Goal: Find specific page/section: Find specific page/section

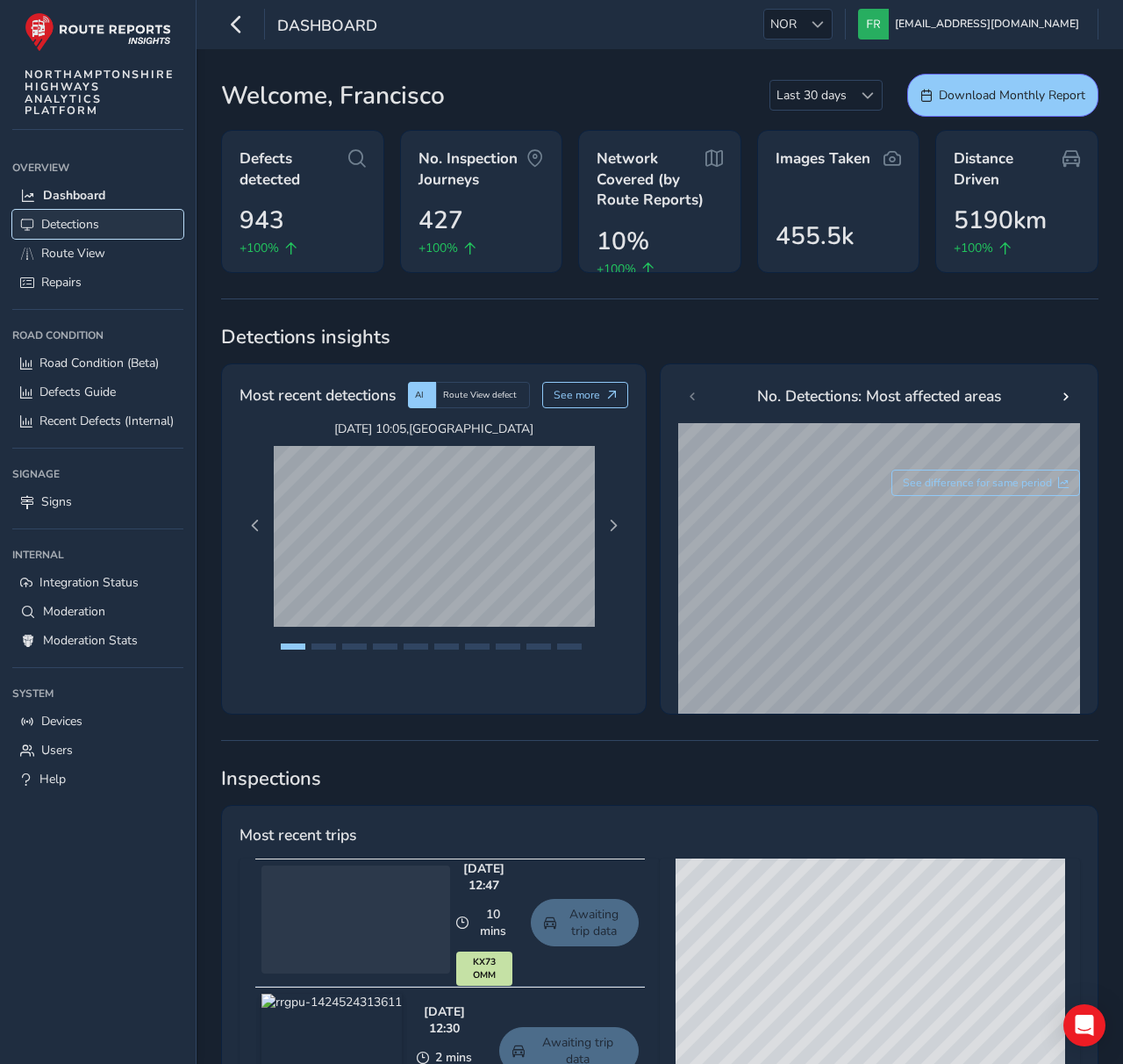
click at [104, 224] on link "Detections" at bounding box center [97, 224] width 171 height 29
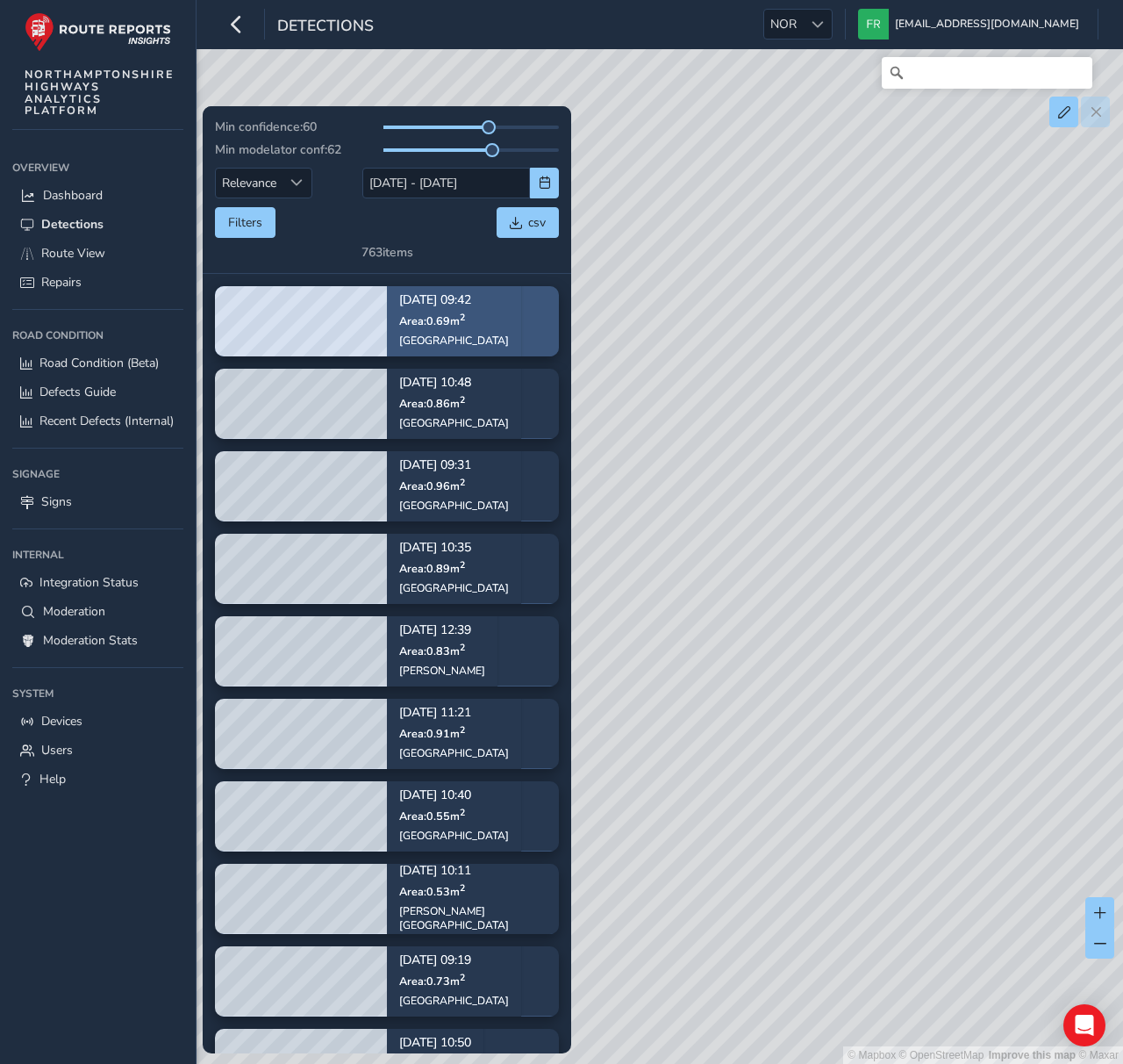
click at [476, 301] on p "[DATE] 09:42" at bounding box center [454, 301] width 109 height 12
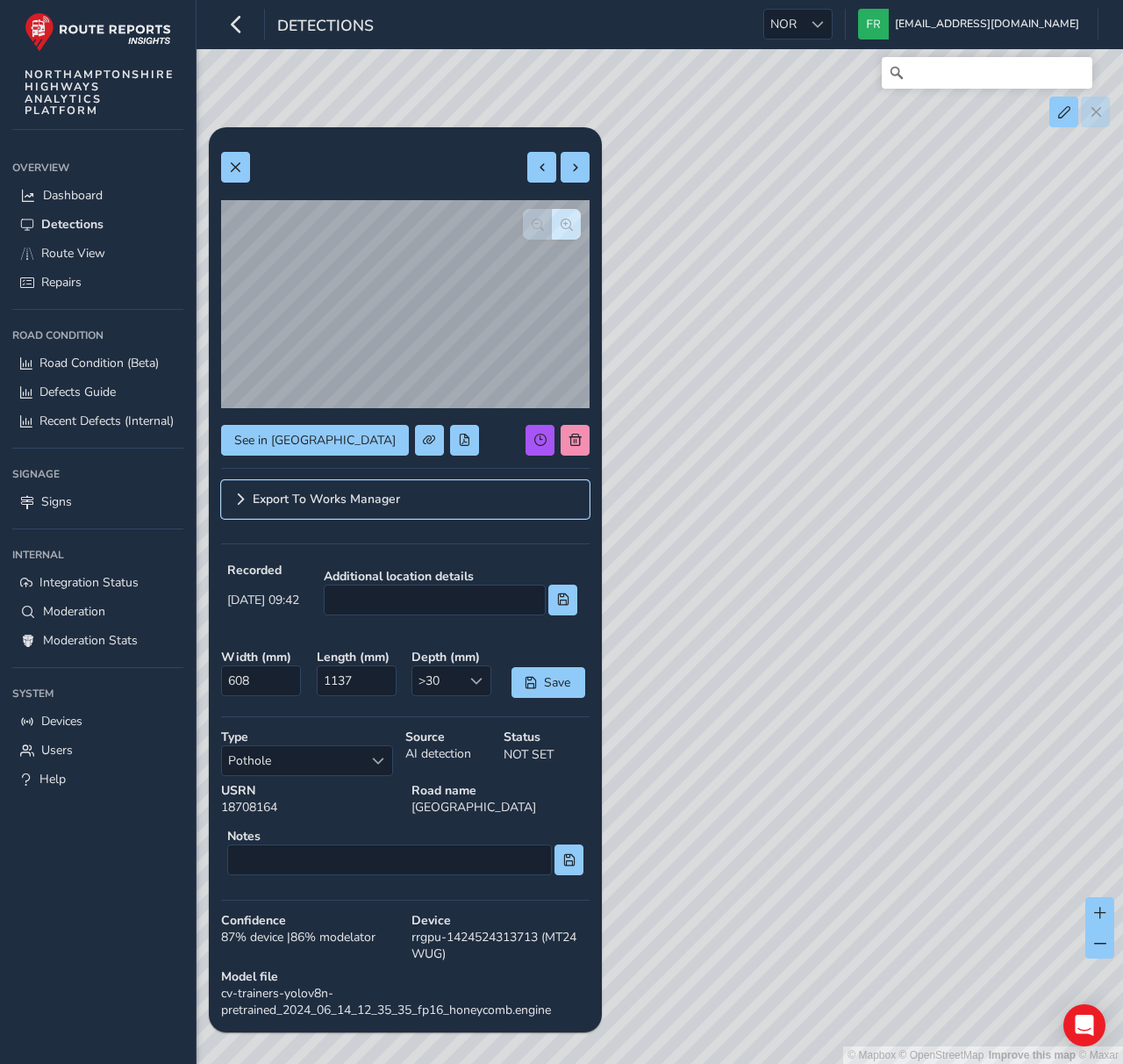
click at [346, 487] on link "Export To Works Manager" at bounding box center [405, 499] width 369 height 39
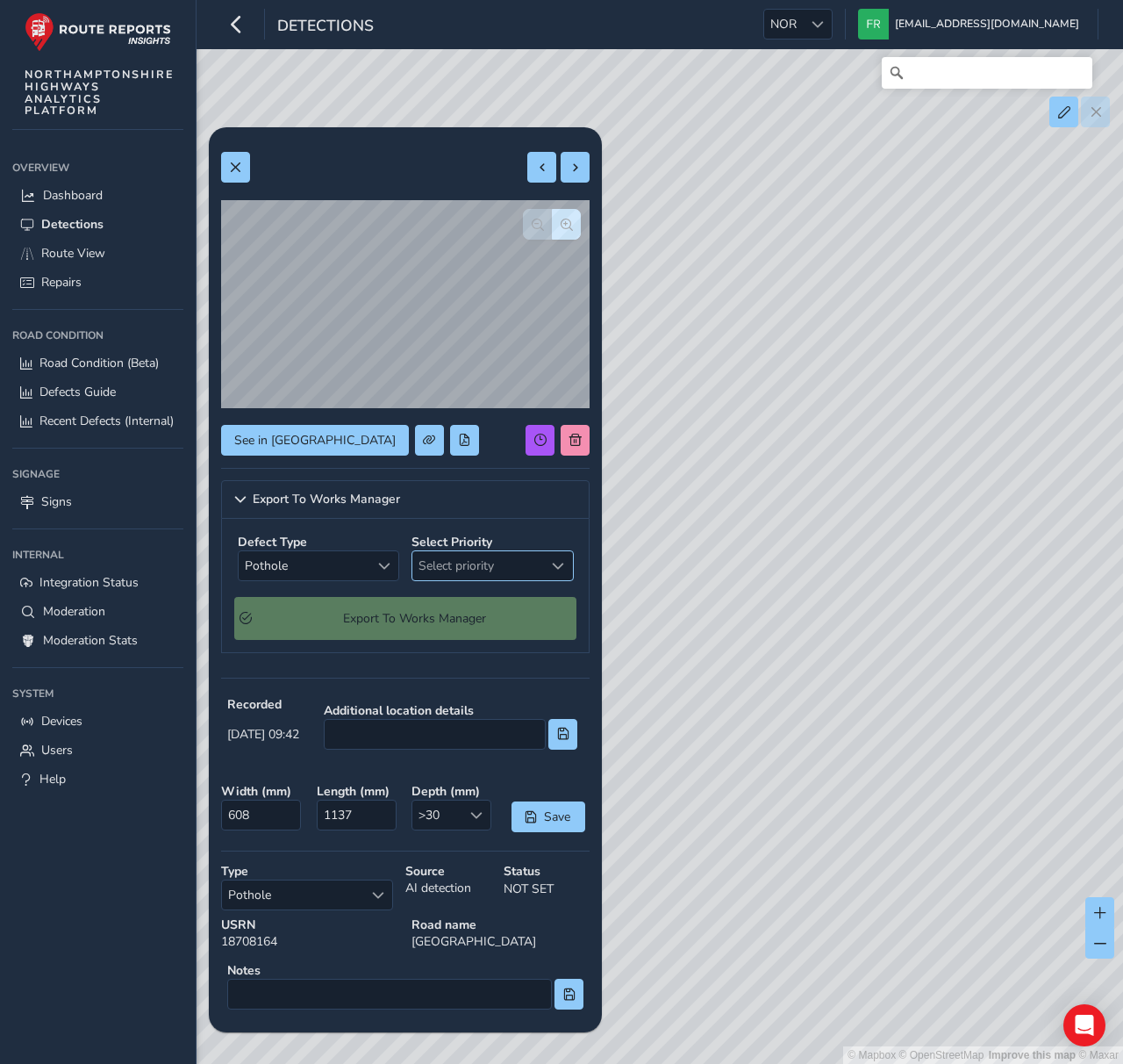
click at [482, 566] on span "Select priority" at bounding box center [478, 565] width 132 height 29
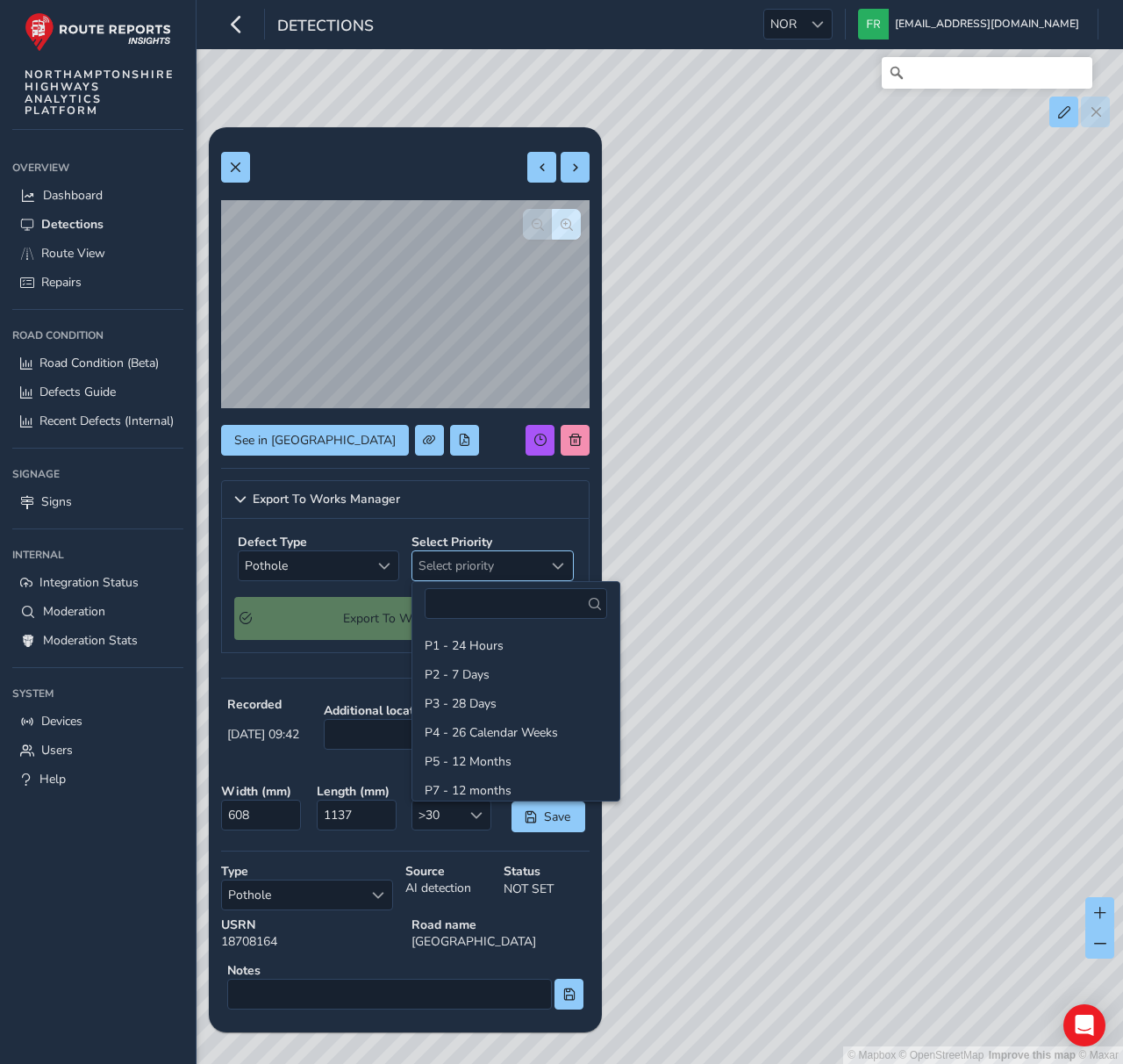
click at [482, 566] on span "Select priority" at bounding box center [478, 565] width 132 height 29
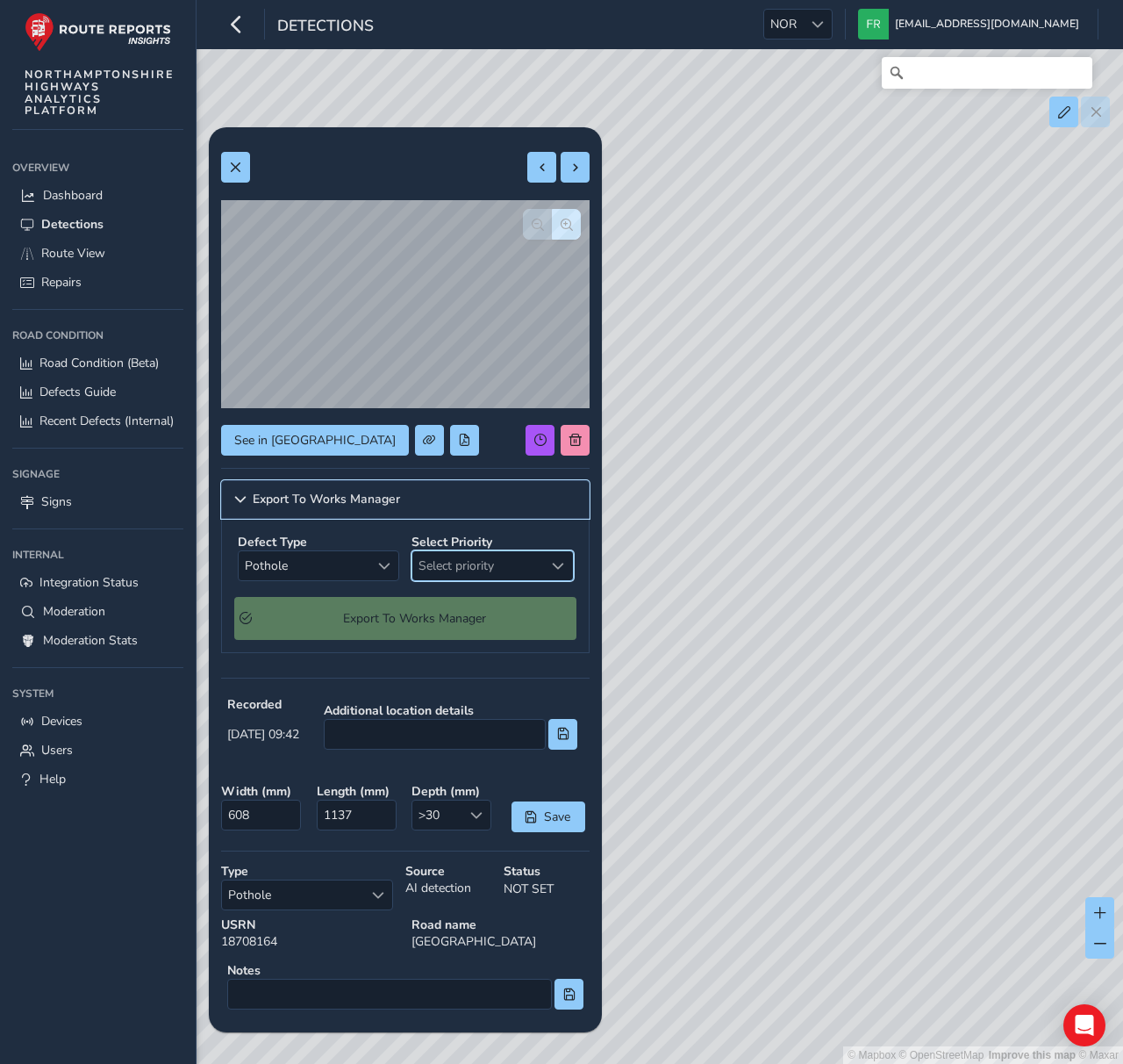
click at [487, 490] on link "Export To Works Manager" at bounding box center [405, 499] width 369 height 39
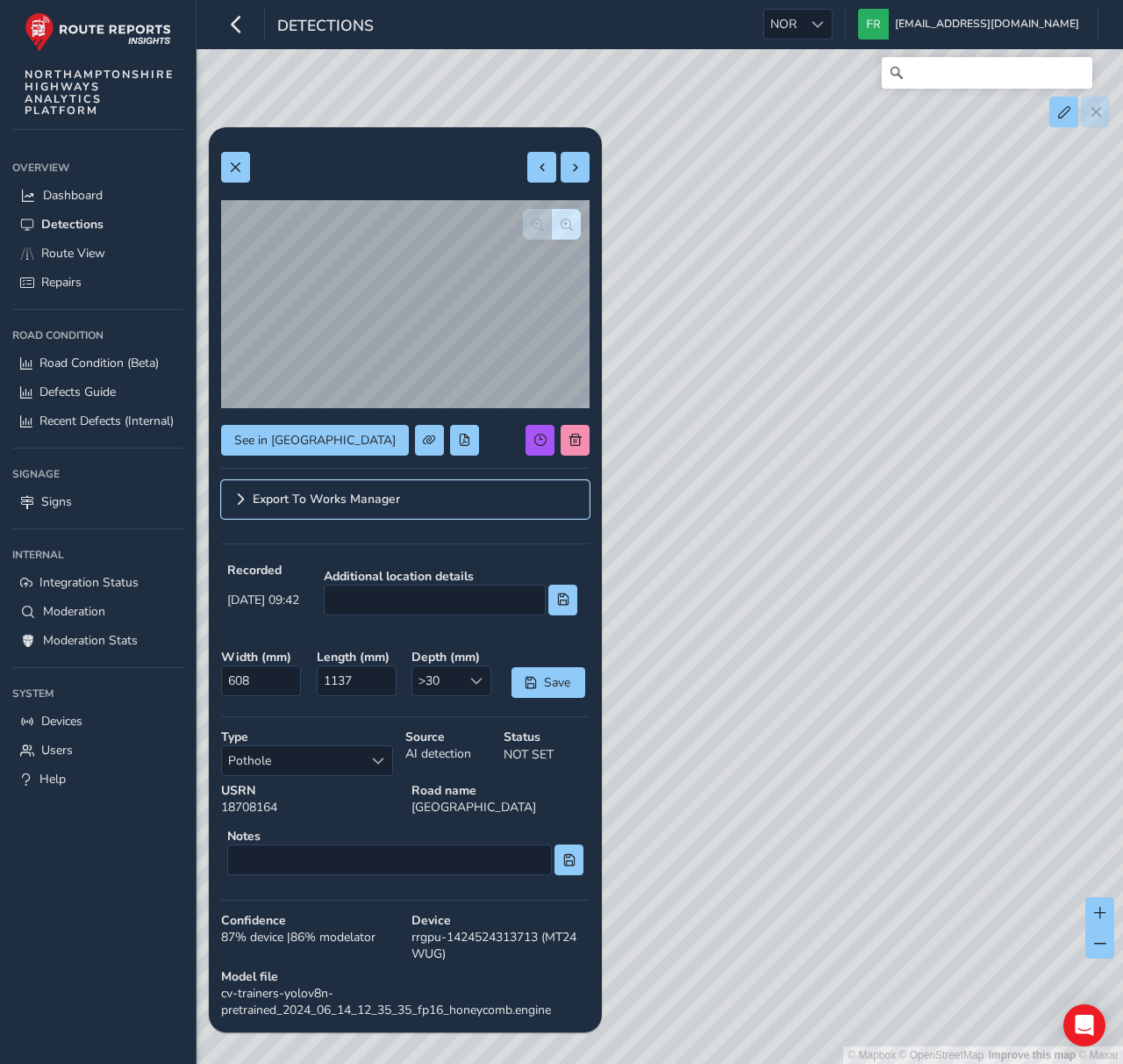
click at [487, 490] on link "Export To Works Manager" at bounding box center [405, 499] width 369 height 39
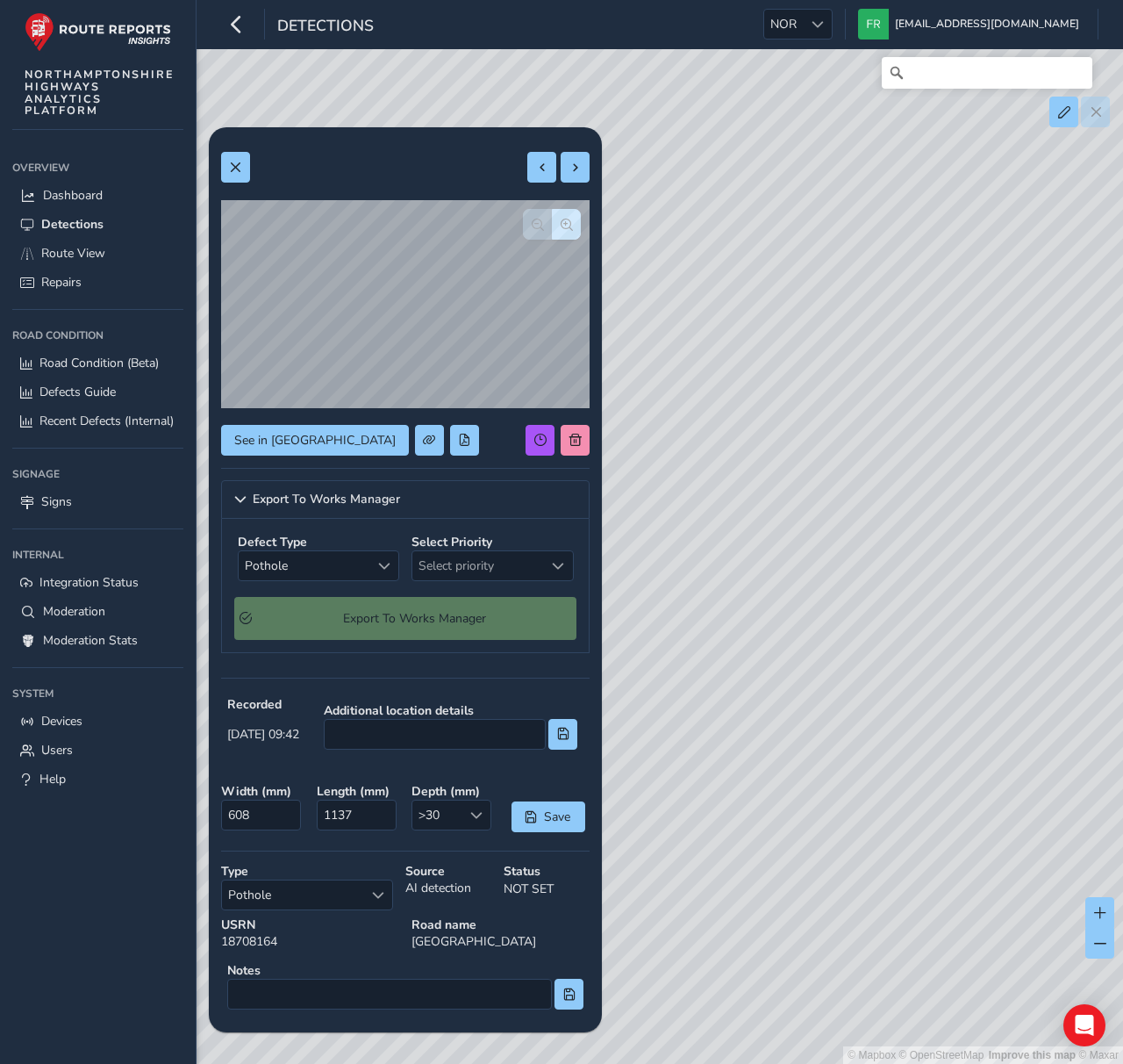
click at [472, 455] on div "See in [GEOGRAPHIC_DATA]" at bounding box center [405, 440] width 369 height 31
click at [488, 446] on div "See in [GEOGRAPHIC_DATA]" at bounding box center [405, 440] width 369 height 31
click at [457, 448] on div "See in [GEOGRAPHIC_DATA]" at bounding box center [405, 440] width 369 height 31
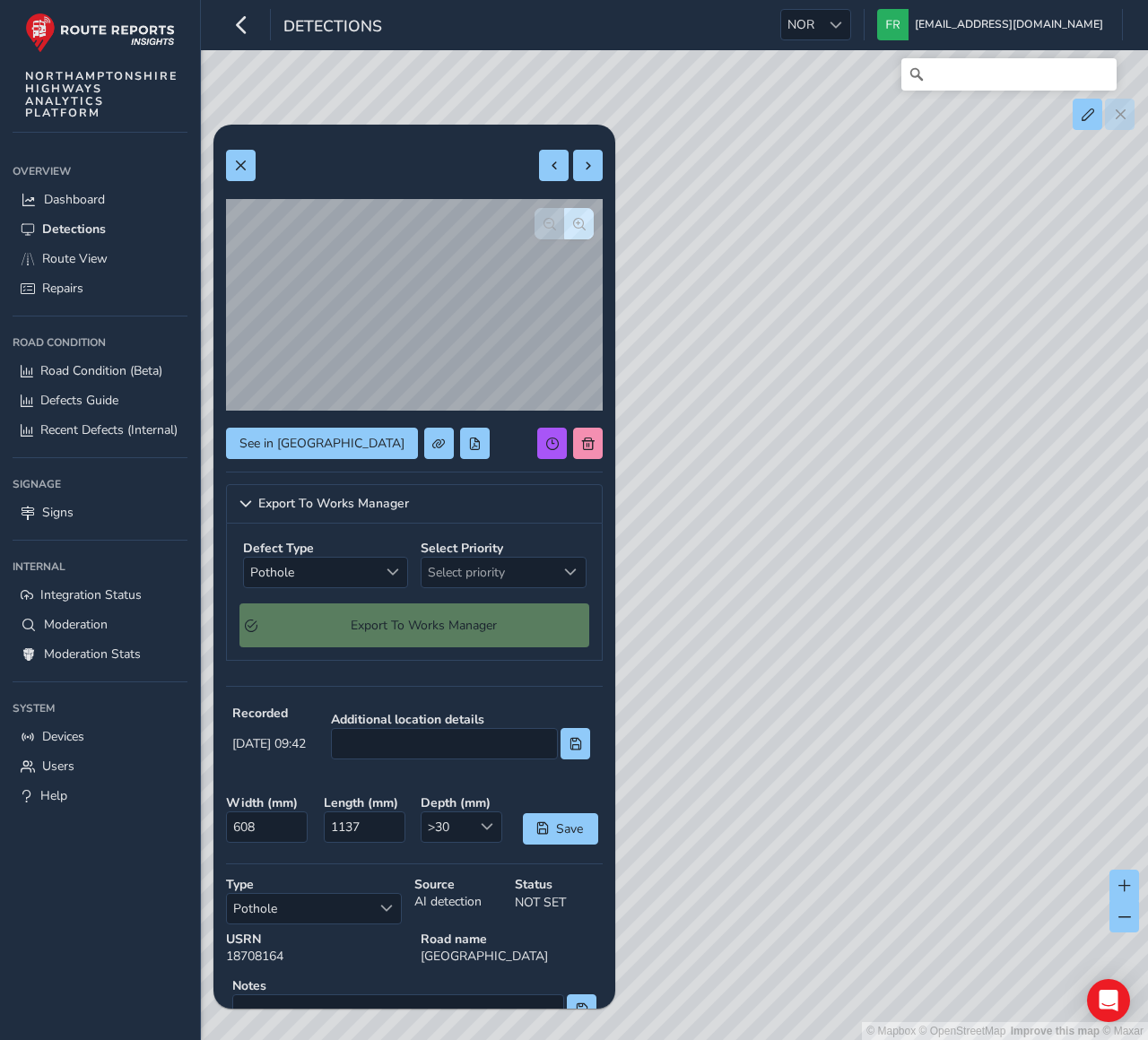
click at [483, 444] on div "See in [GEOGRAPHIC_DATA]" at bounding box center [414, 443] width 377 height 32
click at [356, 514] on link "Export To Works Manager" at bounding box center [414, 503] width 377 height 40
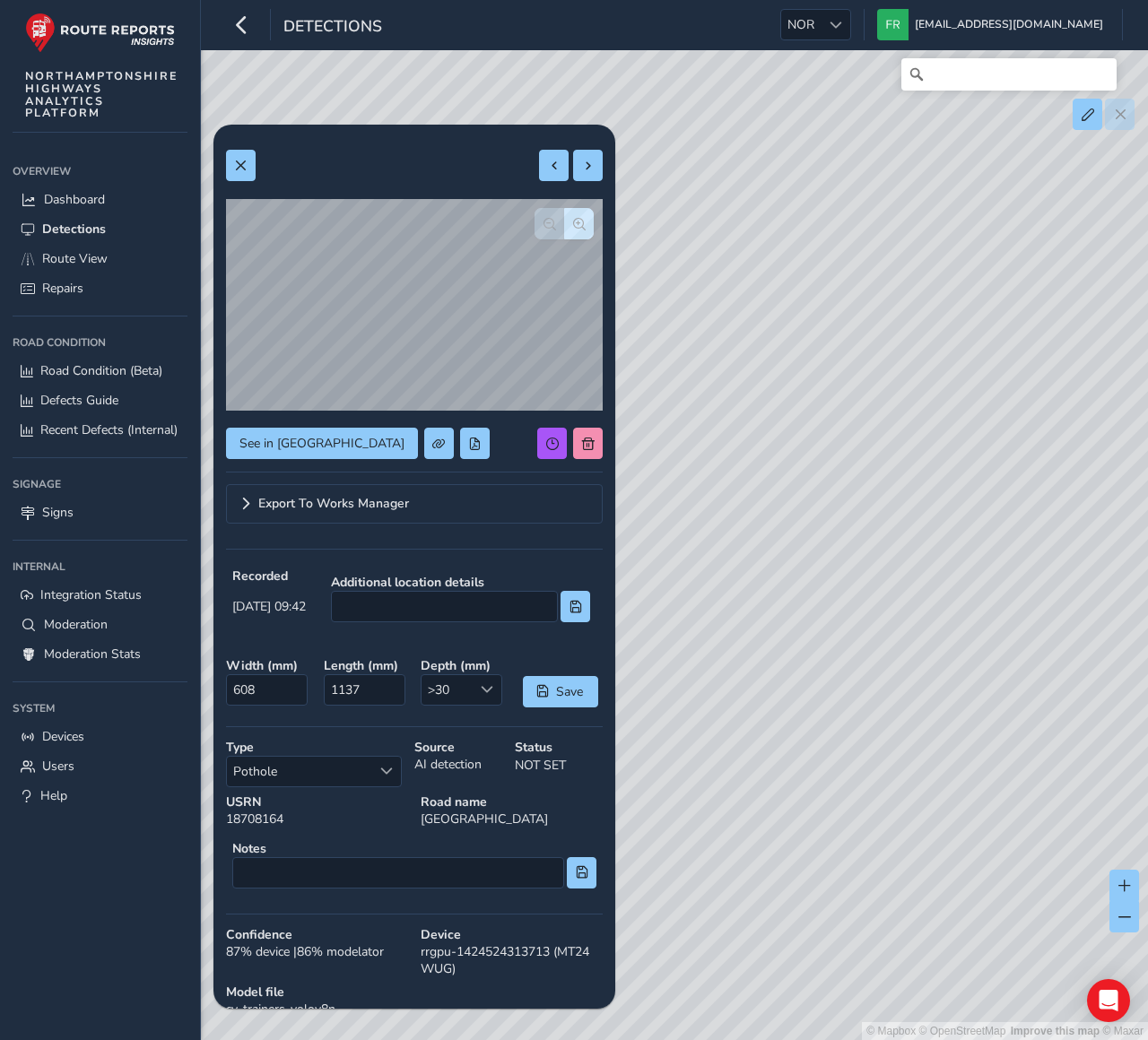
click at [467, 457] on div "See in [GEOGRAPHIC_DATA]" at bounding box center [414, 443] width 377 height 32
click at [434, 505] on link "Export To Works Manager" at bounding box center [414, 503] width 377 height 40
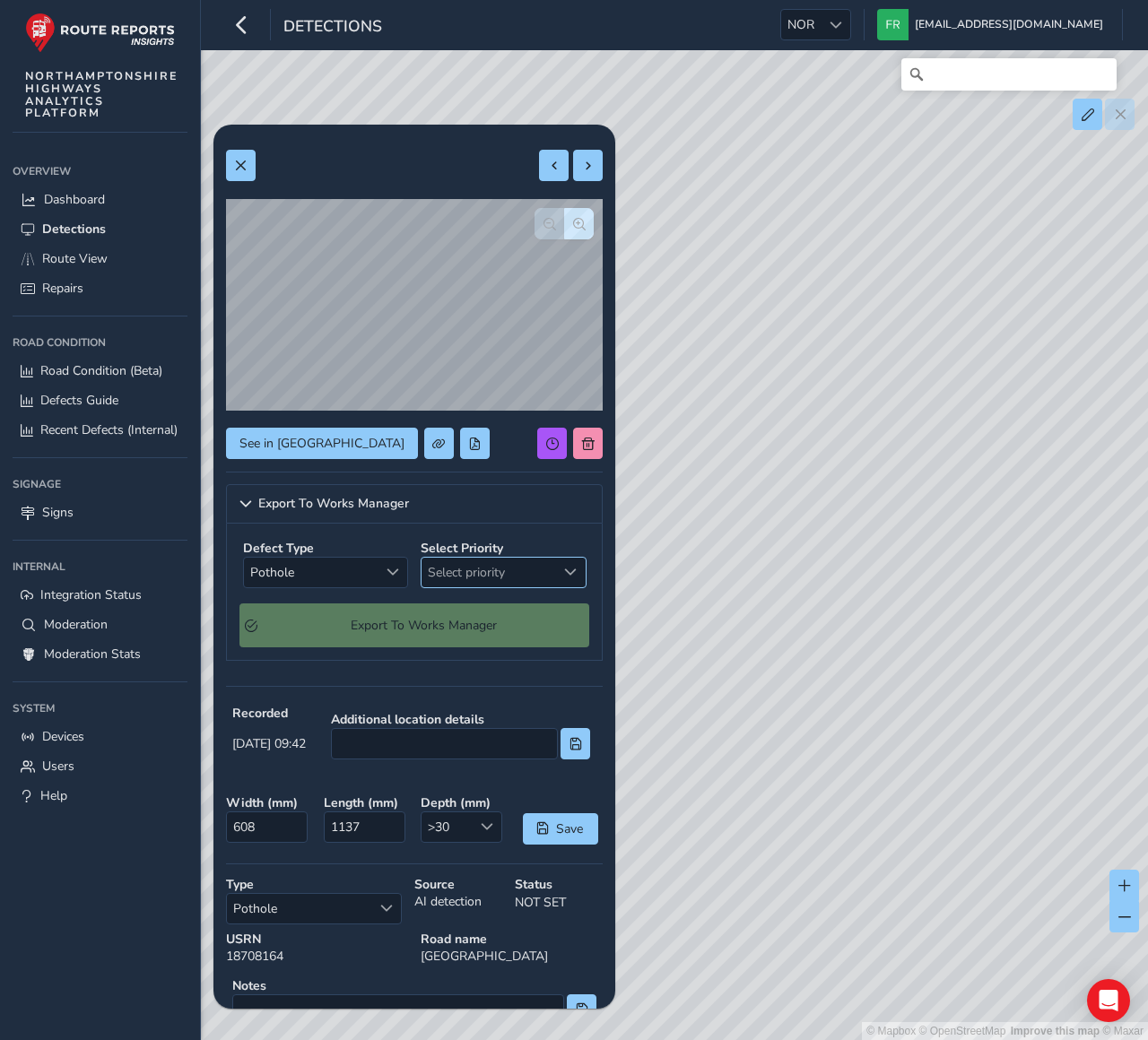
click at [552, 578] on span "Select priority" at bounding box center [489, 573] width 135 height 30
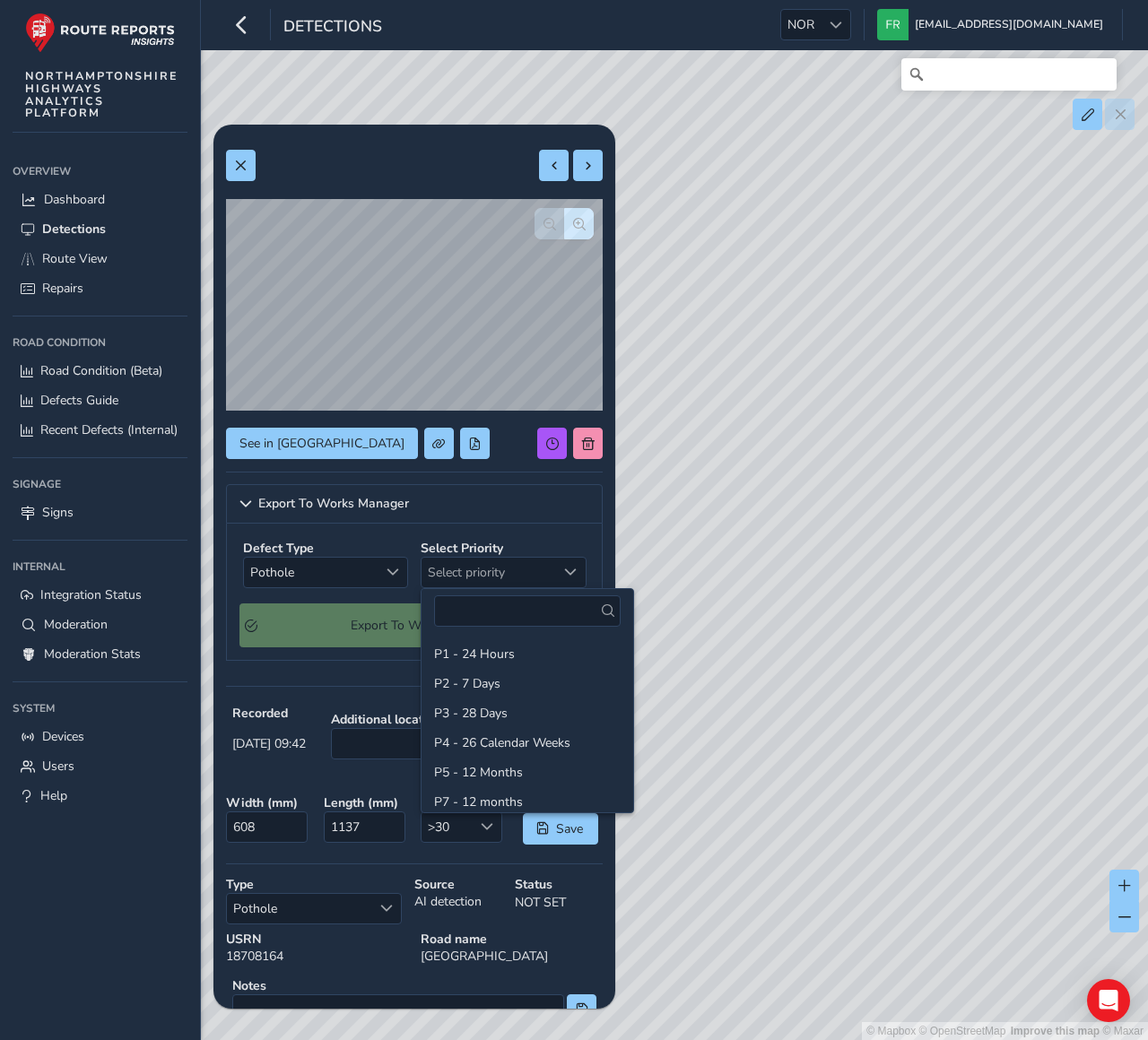
click at [217, 605] on div "See in Route View Export To Works Manager Defect Type Pothole Pothole Select Pr…" at bounding box center [414, 713] width 402 height 1178
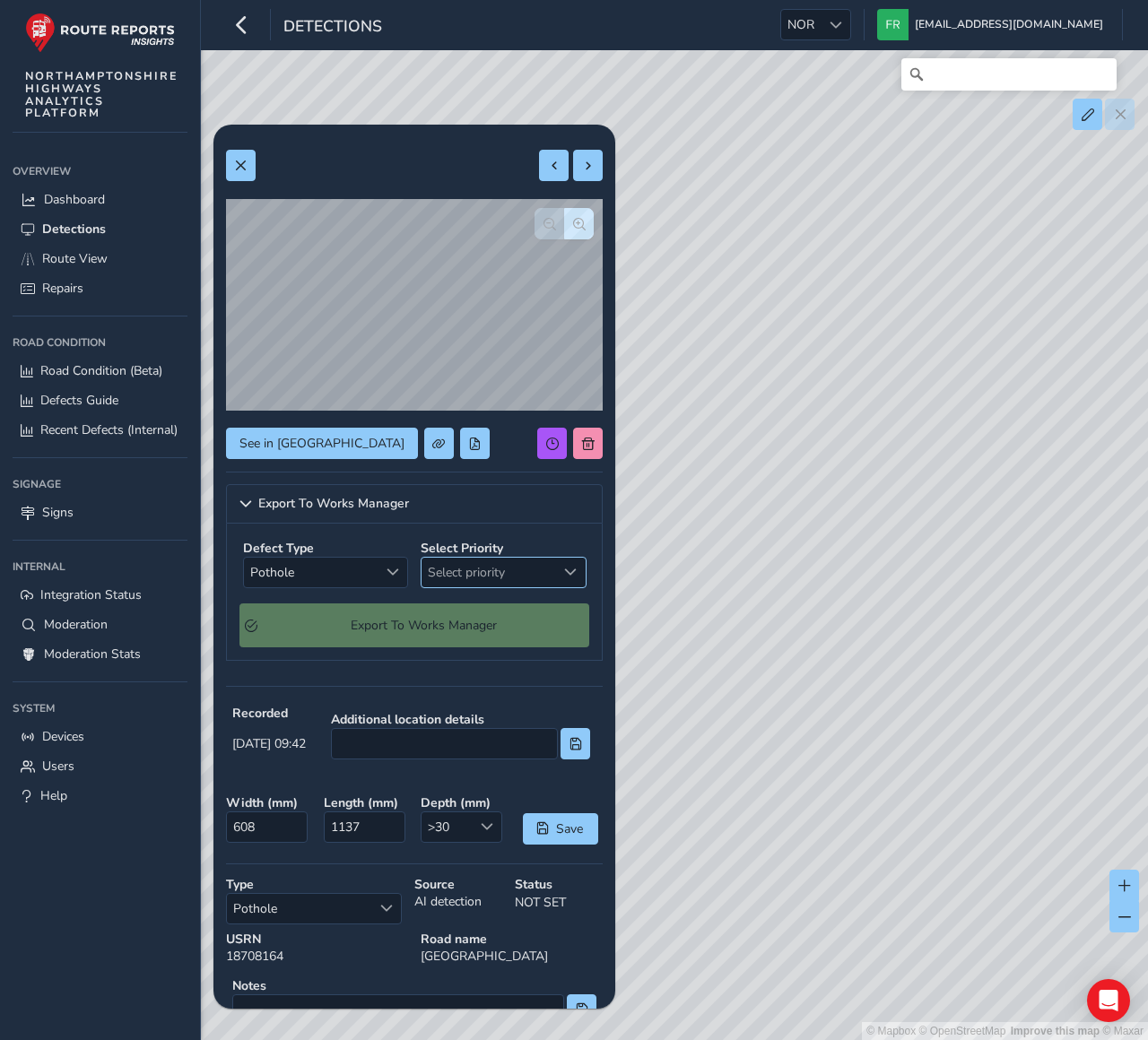
click at [444, 568] on span "Select priority" at bounding box center [489, 573] width 135 height 30
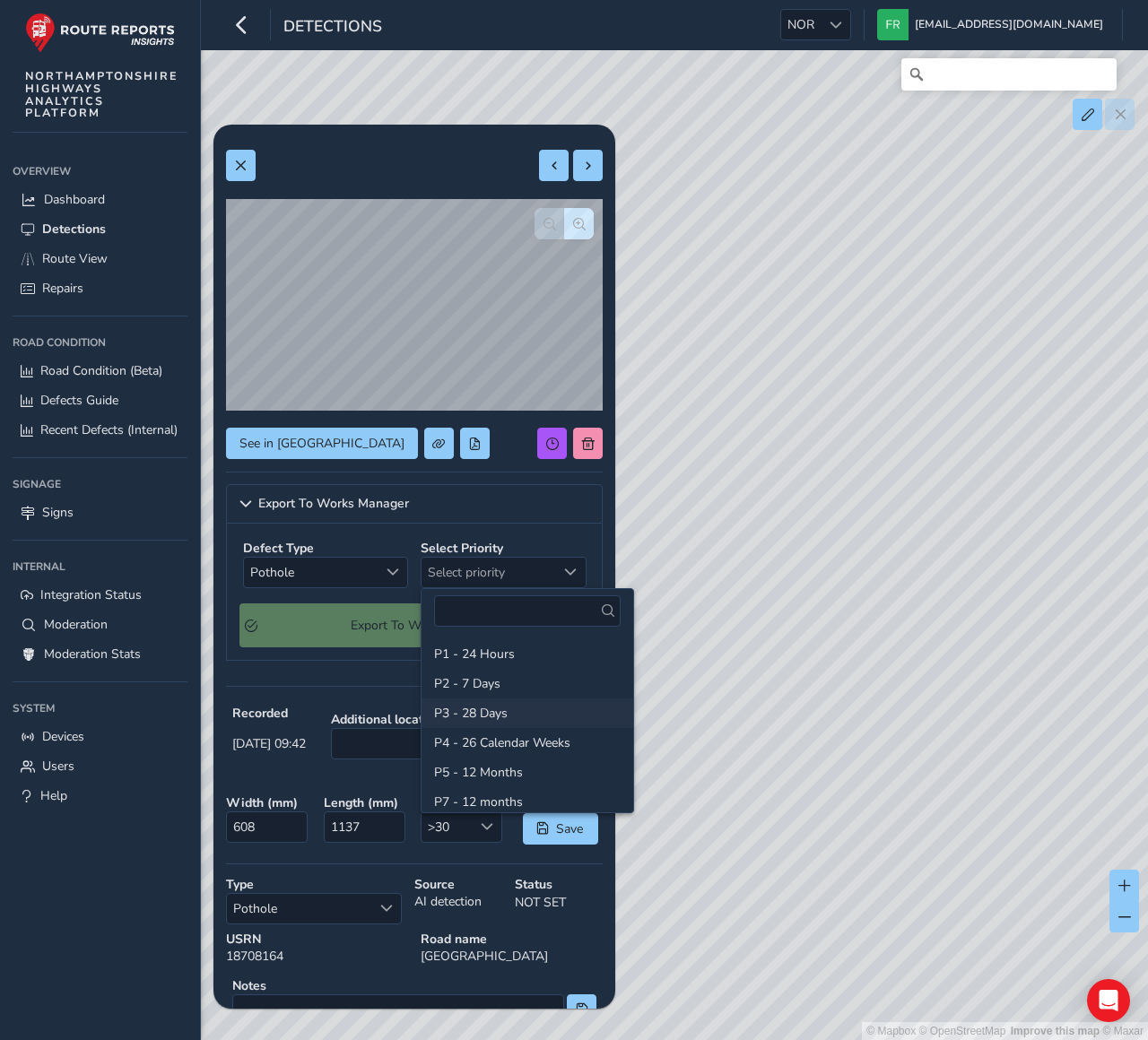
drag, startPoint x: 486, startPoint y: 679, endPoint x: 470, endPoint y: 719, distance: 43.1
click at [486, 679] on li "P2 - 7 Days" at bounding box center [527, 683] width 212 height 30
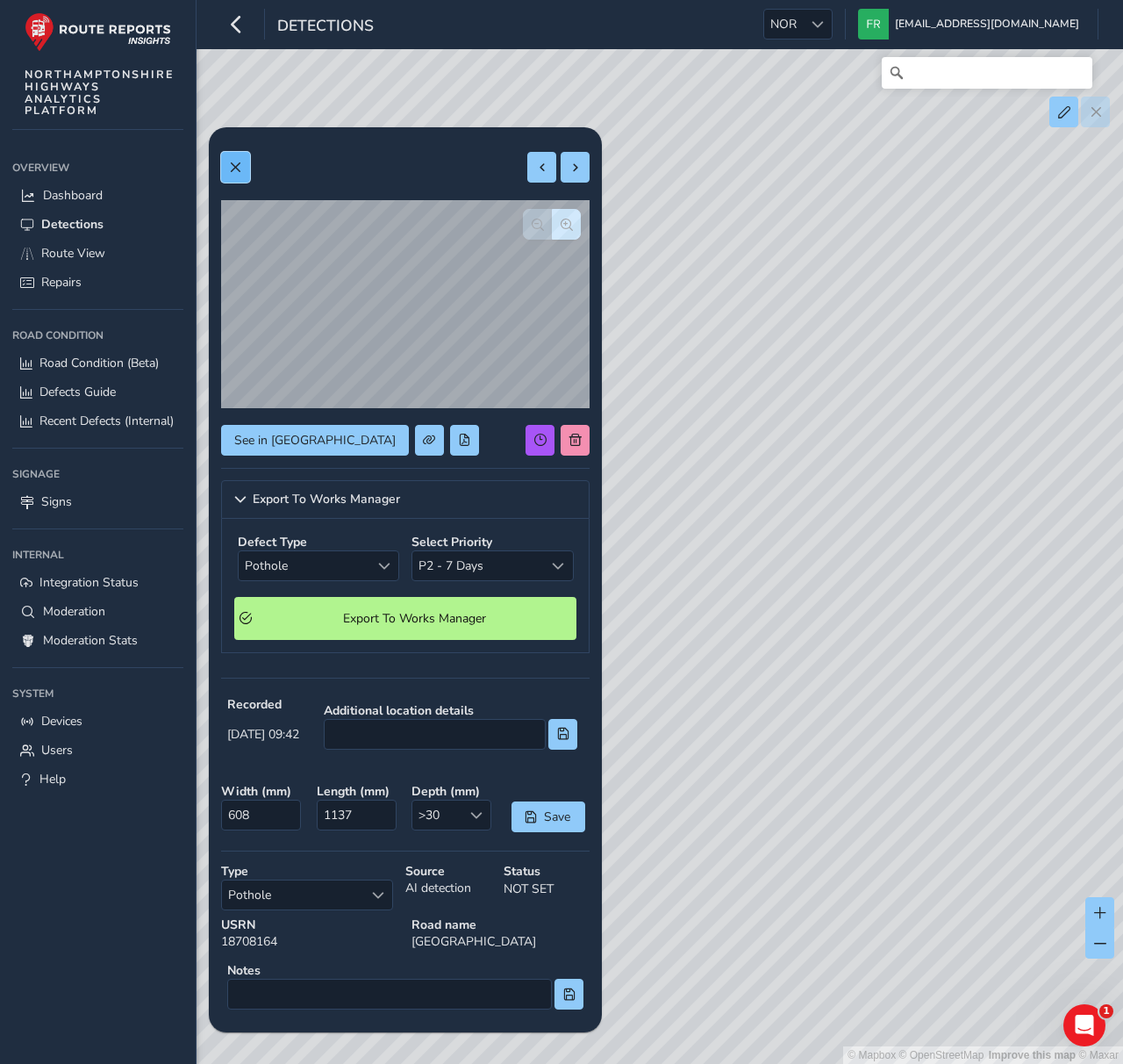
click at [233, 162] on span at bounding box center [235, 167] width 12 height 12
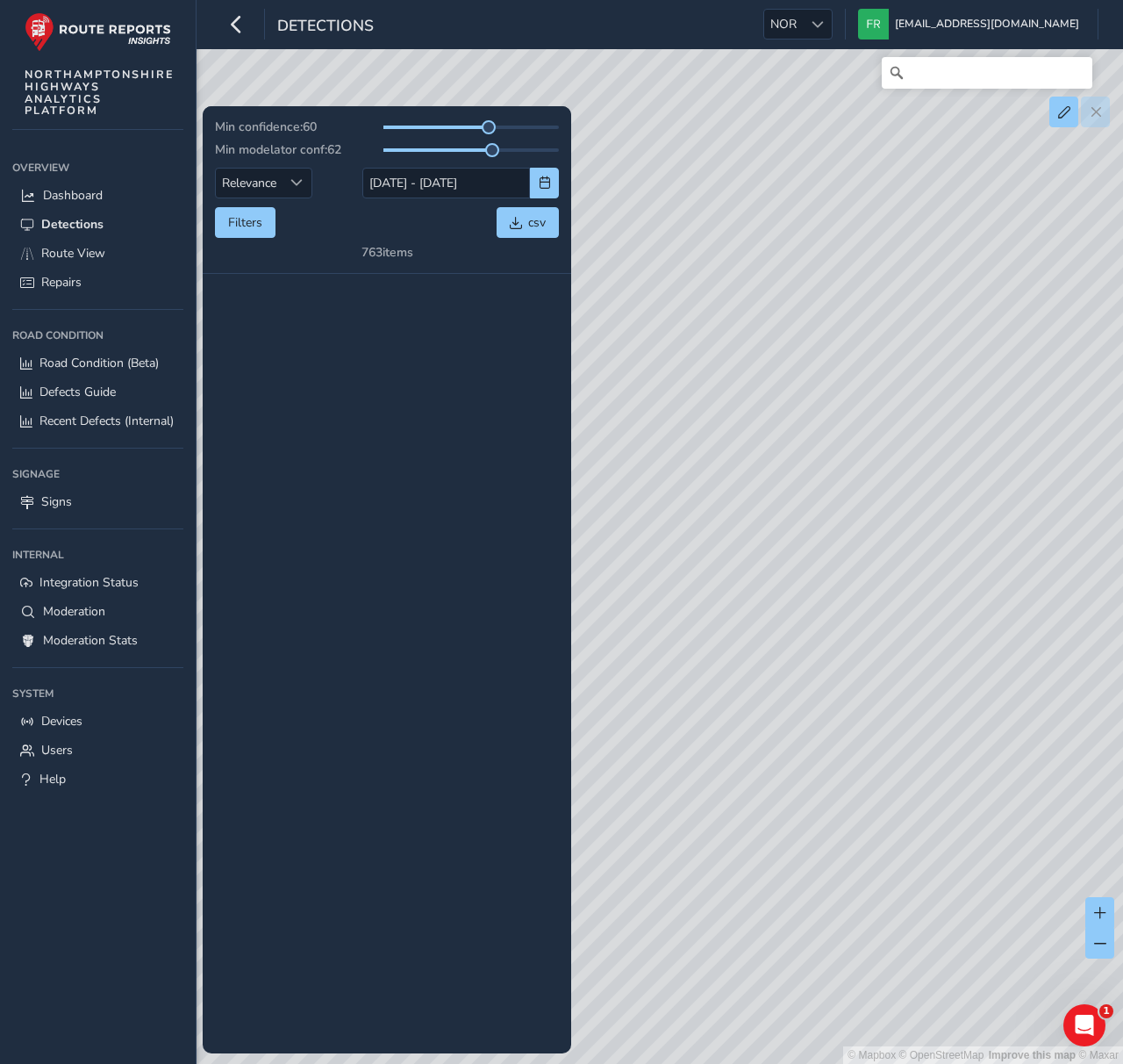
click at [456, 254] on div "Min confidence: 60 Min modelator conf: 62 Relevance Relevance [DATE] - [DATE] F…" at bounding box center [387, 190] width 344 height 142
click at [107, 169] on div "Overview" at bounding box center [97, 168] width 171 height 26
click at [92, 208] on link "Dashboard" at bounding box center [97, 195] width 171 height 29
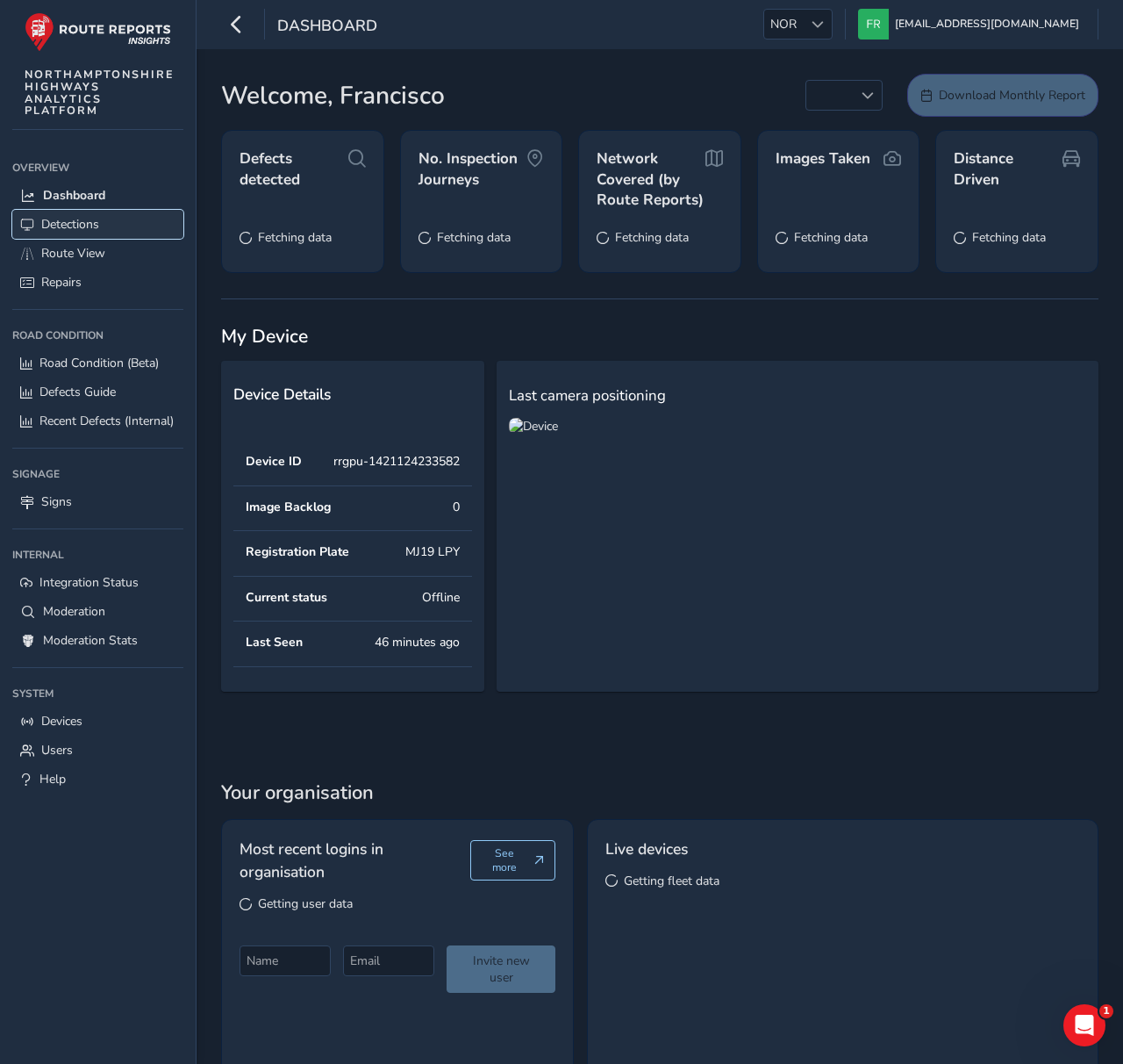
click at [91, 216] on span "Detections" at bounding box center [70, 224] width 58 height 17
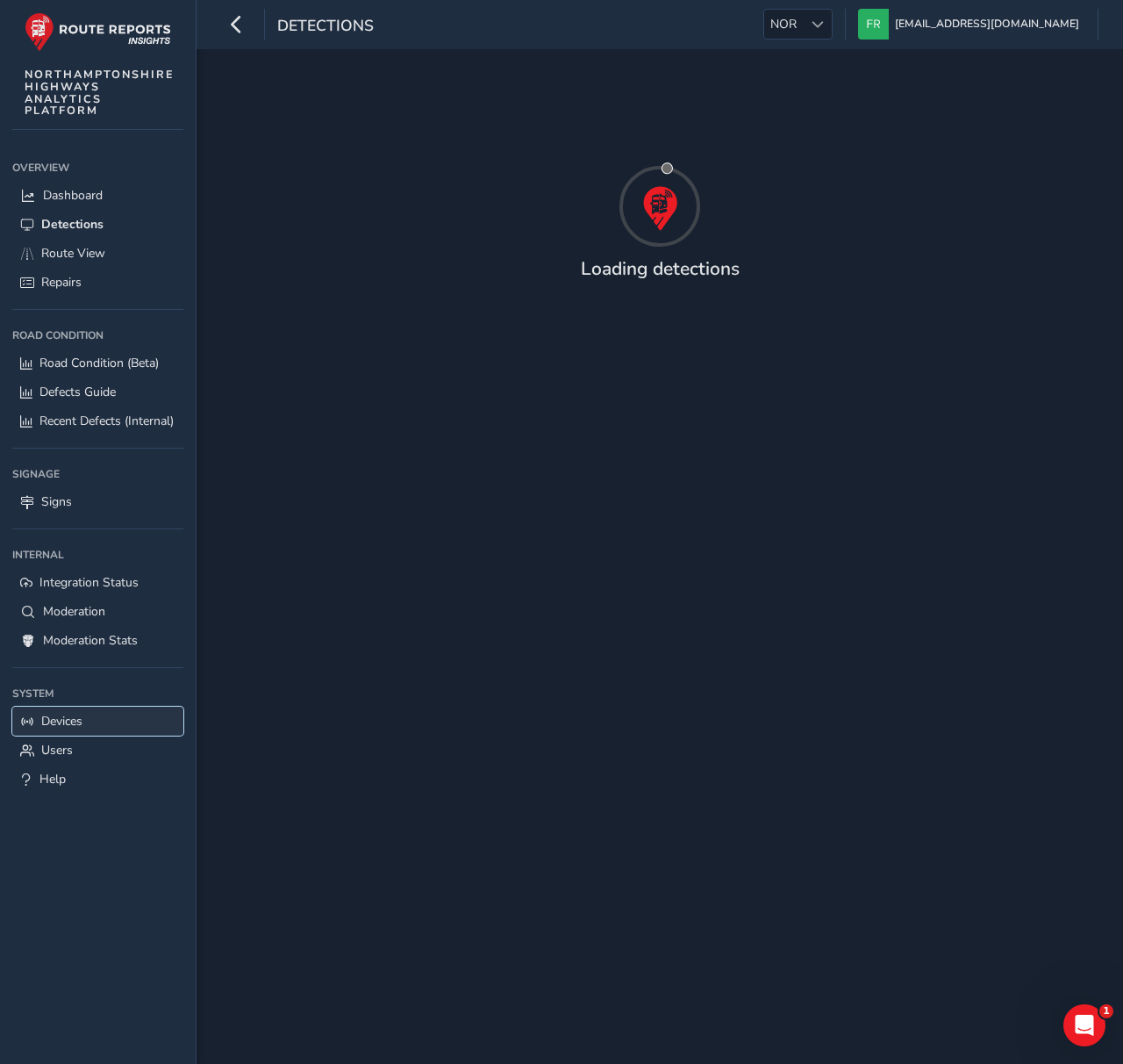
click at [58, 721] on span "Devices" at bounding box center [62, 721] width 41 height 17
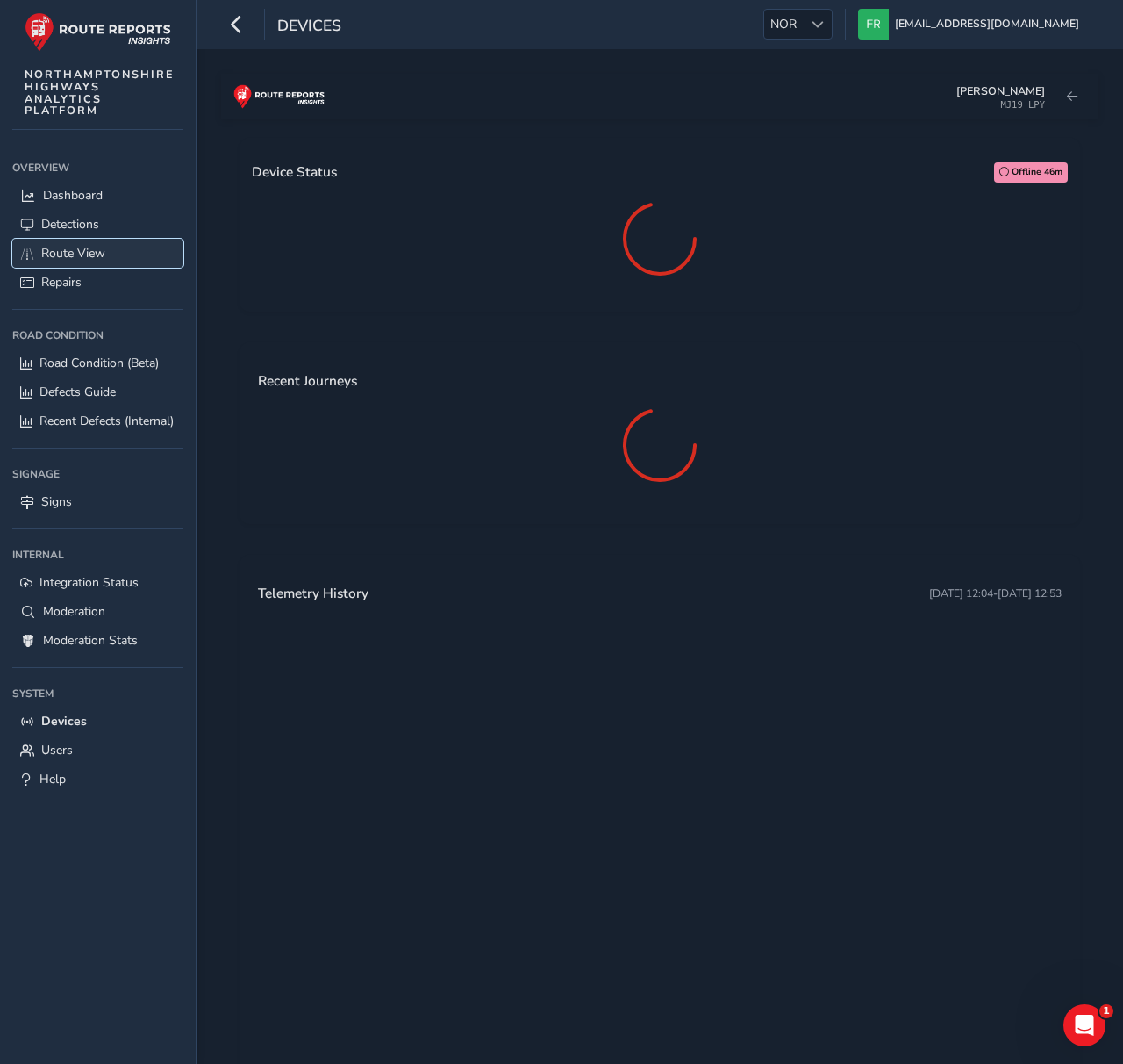
click at [139, 245] on link "Route View" at bounding box center [97, 253] width 171 height 29
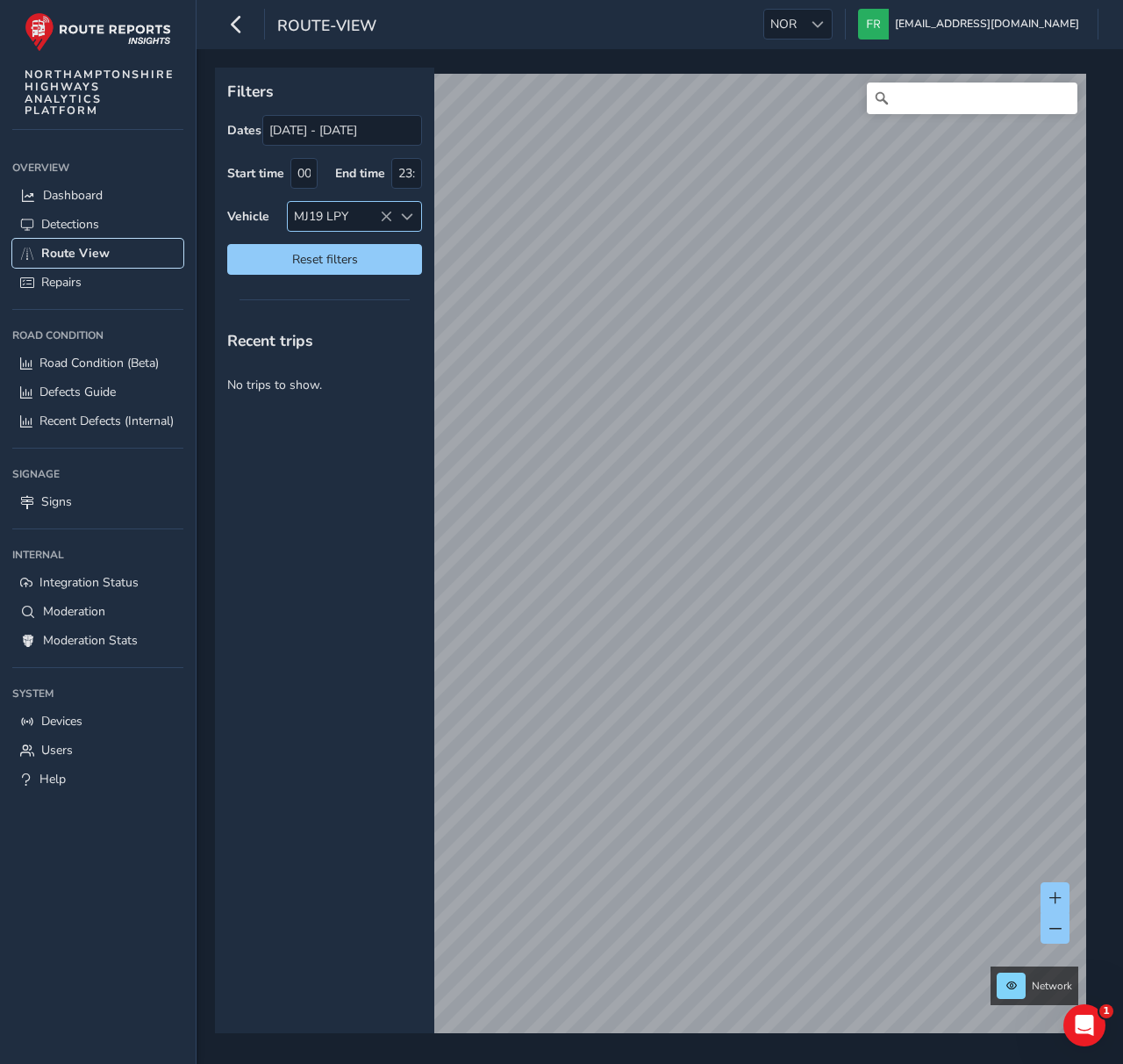
click at [385, 218] on icon at bounding box center [386, 216] width 12 height 12
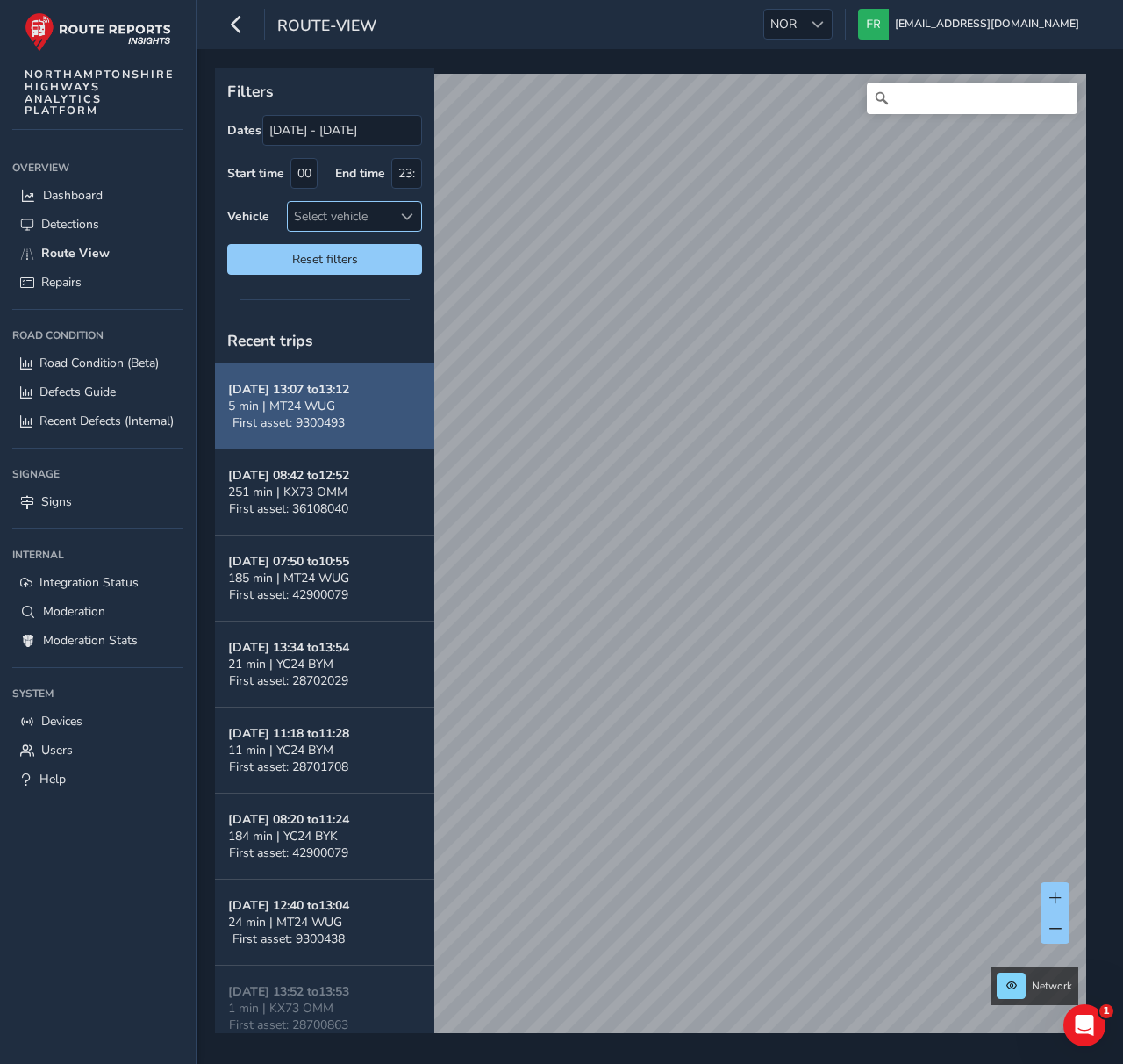
click at [306, 436] on button "[DATE] 13:07 to 13:12 5 min | MT24 WUG First asset: 9300493" at bounding box center [324, 406] width 220 height 86
click at [328, 379] on button "[DATE] 13:07 to 13:12 5 min | MT24 WUG First asset: 9300493" at bounding box center [324, 406] width 220 height 86
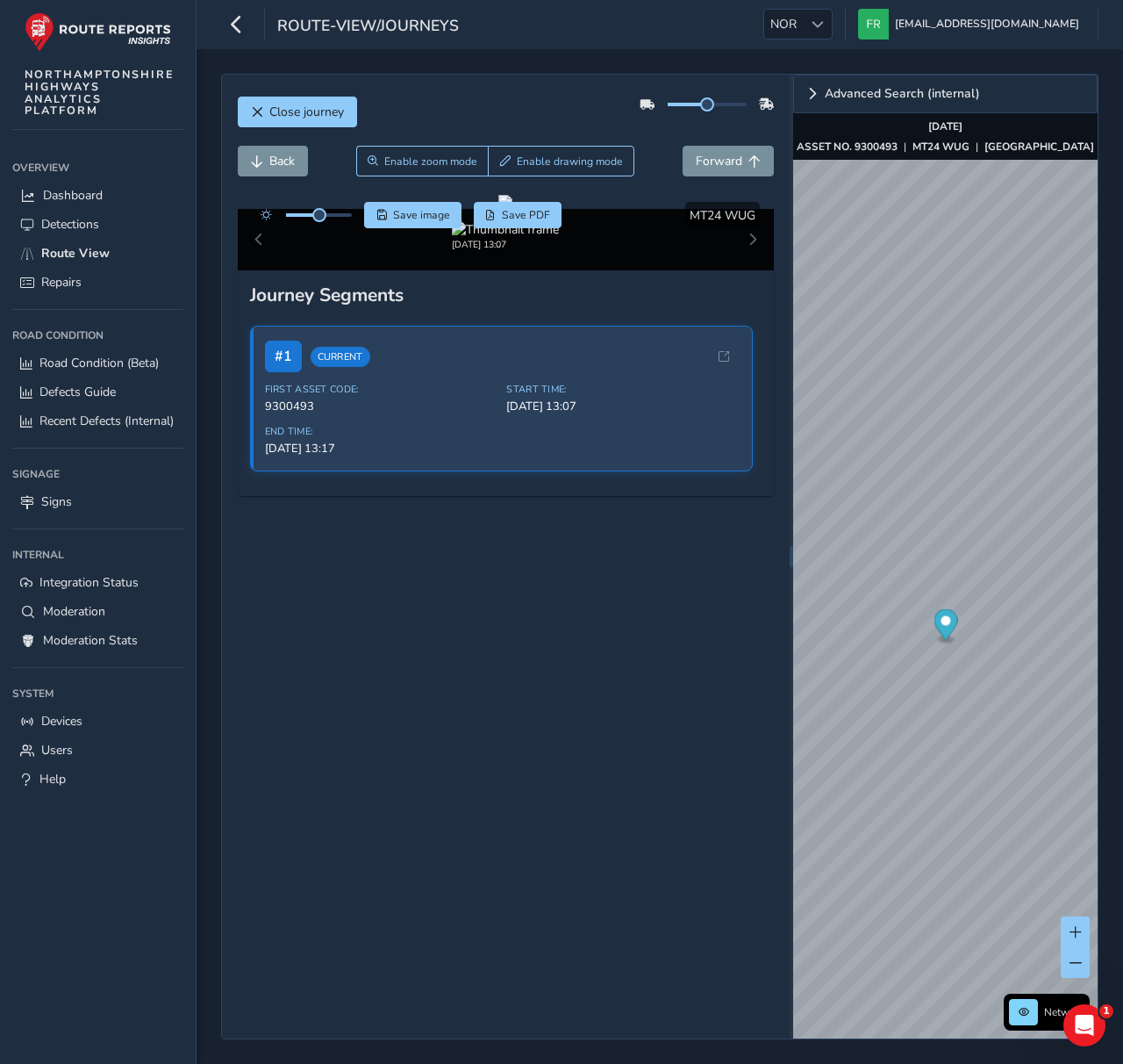
click at [714, 914] on div "Close journey Back Enable zoom mode Enable drawing mode Forward Click and Drag …" at bounding box center [505, 557] width 568 height 964
